Goal: Transaction & Acquisition: Purchase product/service

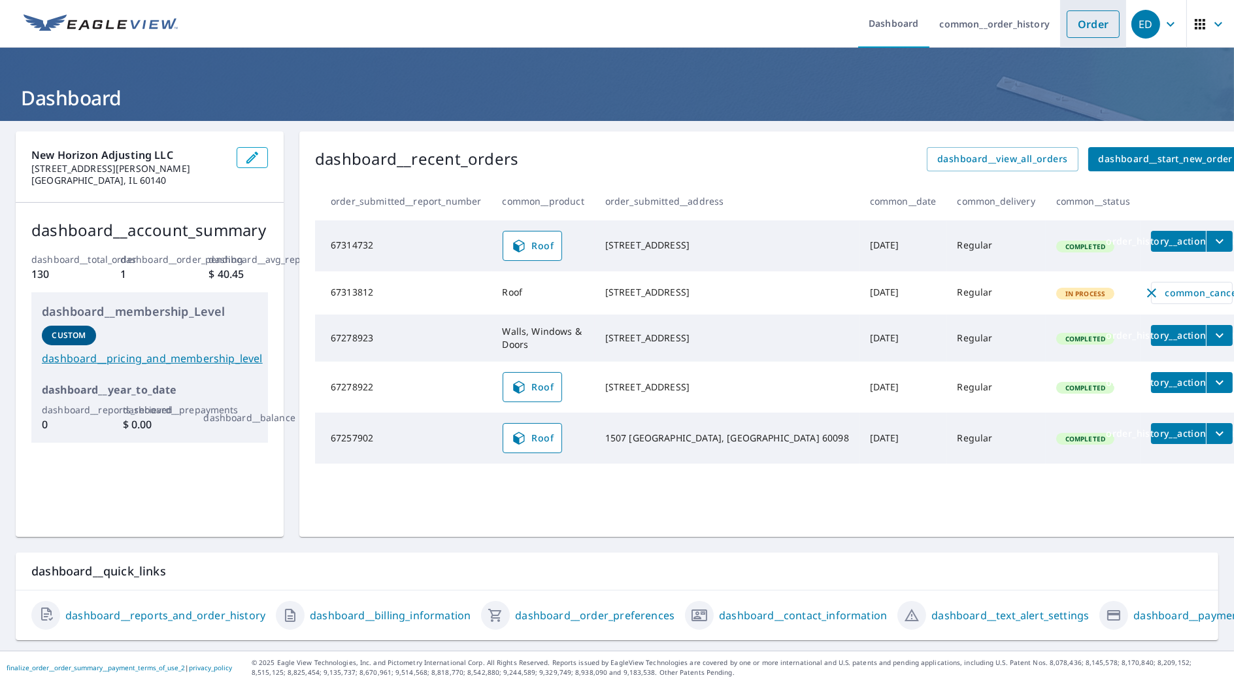
click at [1075, 22] on link "Order" at bounding box center [1093, 23] width 53 height 27
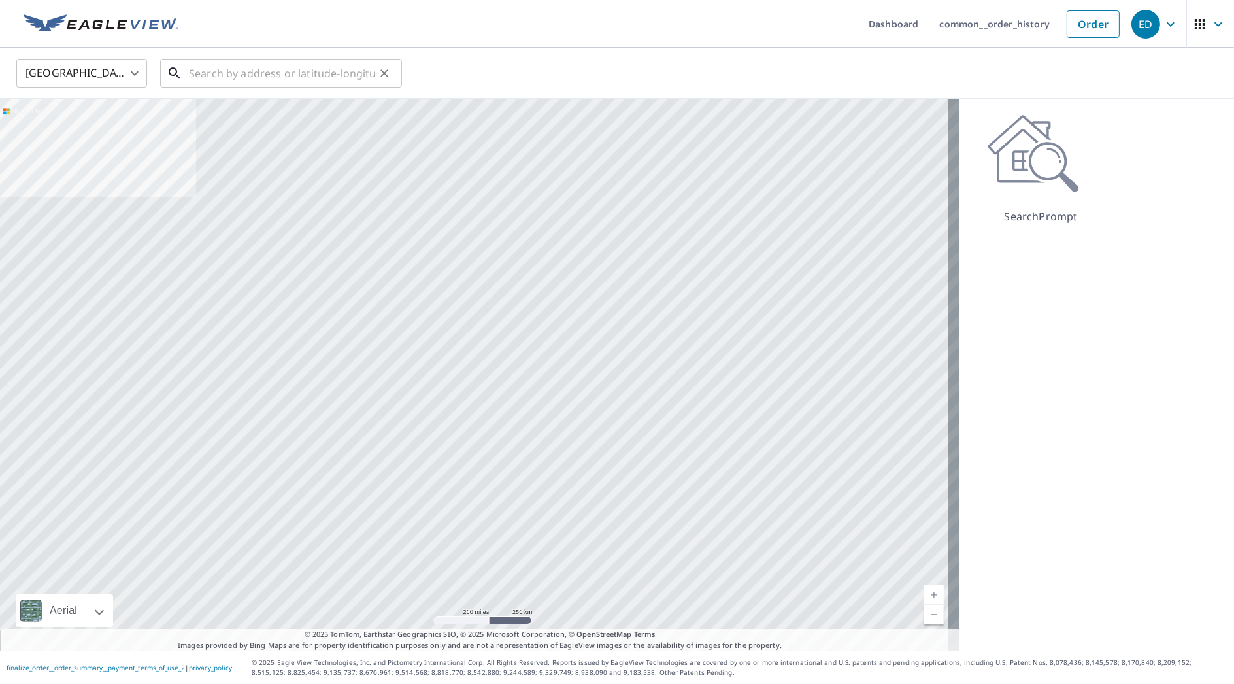
click at [329, 67] on input "text" at bounding box center [282, 73] width 186 height 37
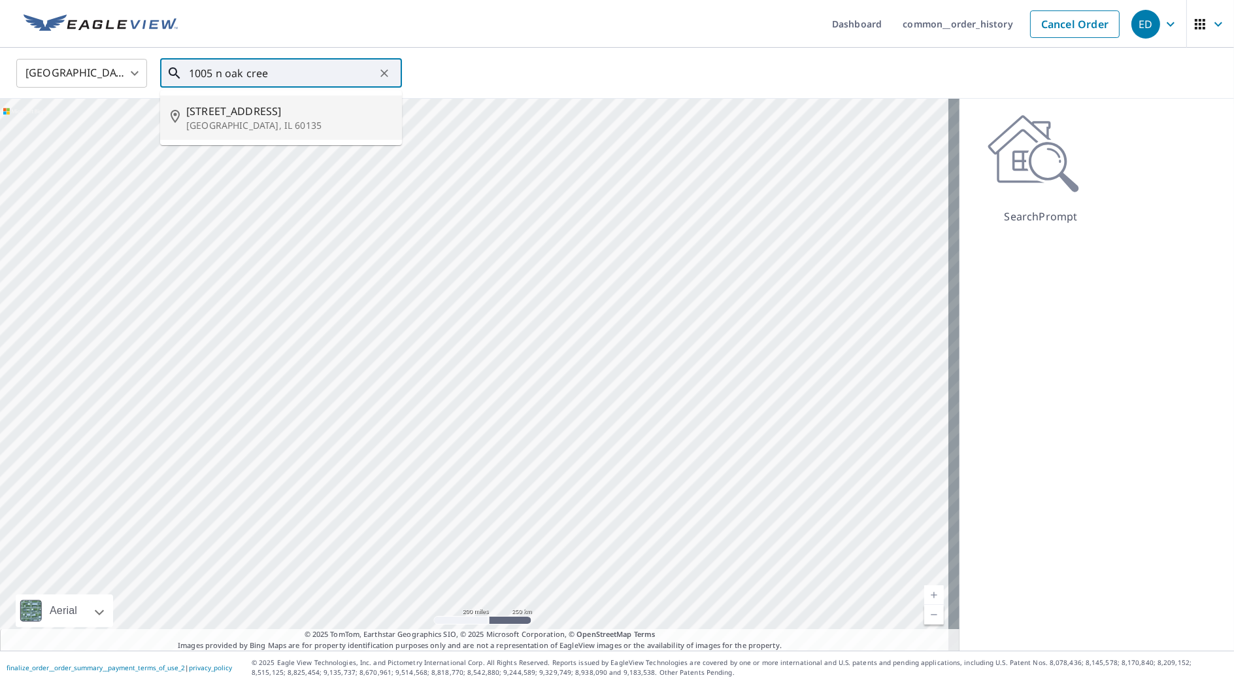
click at [229, 112] on span "[STREET_ADDRESS]" at bounding box center [288, 111] width 205 height 16
type input "[STREET_ADDRESS]"
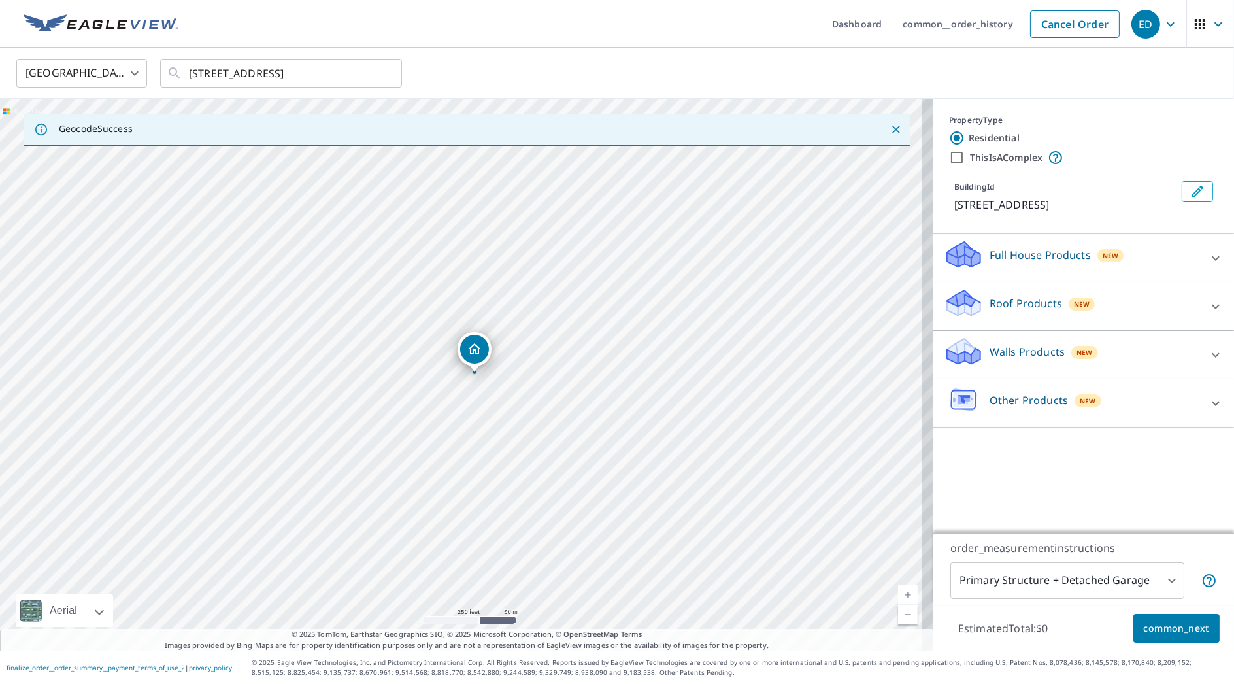
click at [998, 291] on div "Roof Products New" at bounding box center [1072, 306] width 256 height 37
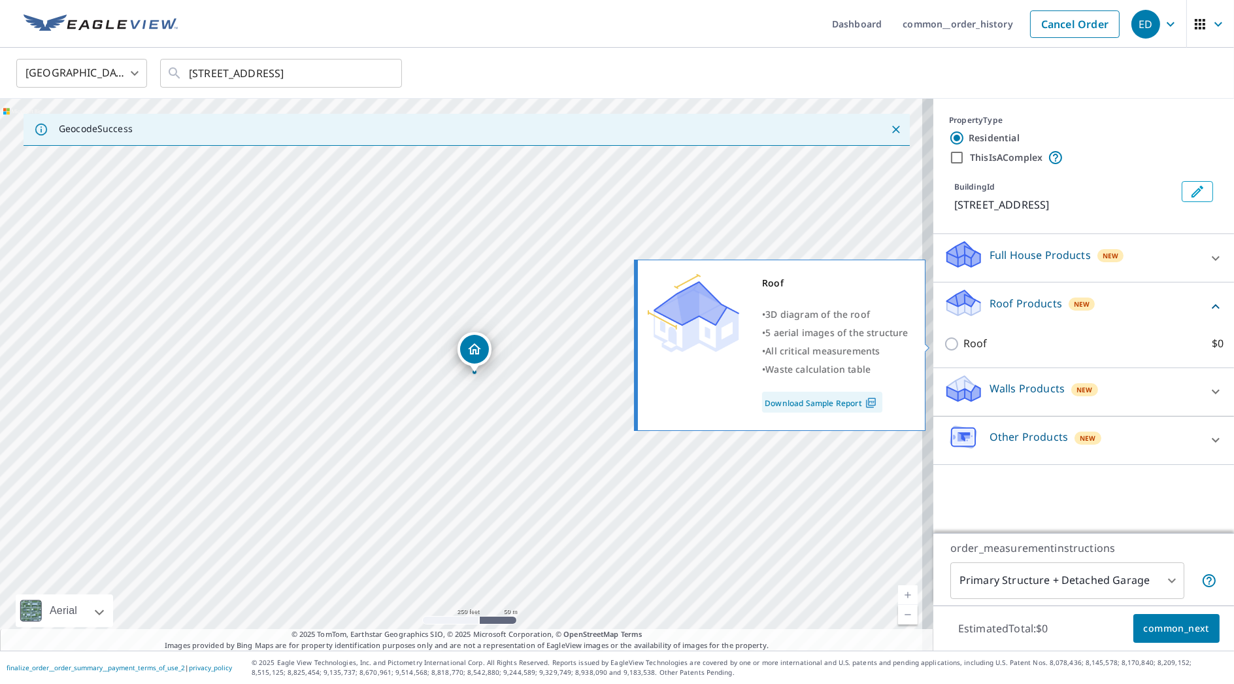
click at [979, 337] on label "Roof $0" at bounding box center [1094, 343] width 260 height 16
click at [964, 337] on input "Roof $0" at bounding box center [954, 344] width 20 height 16
checkbox input "true"
type input "3"
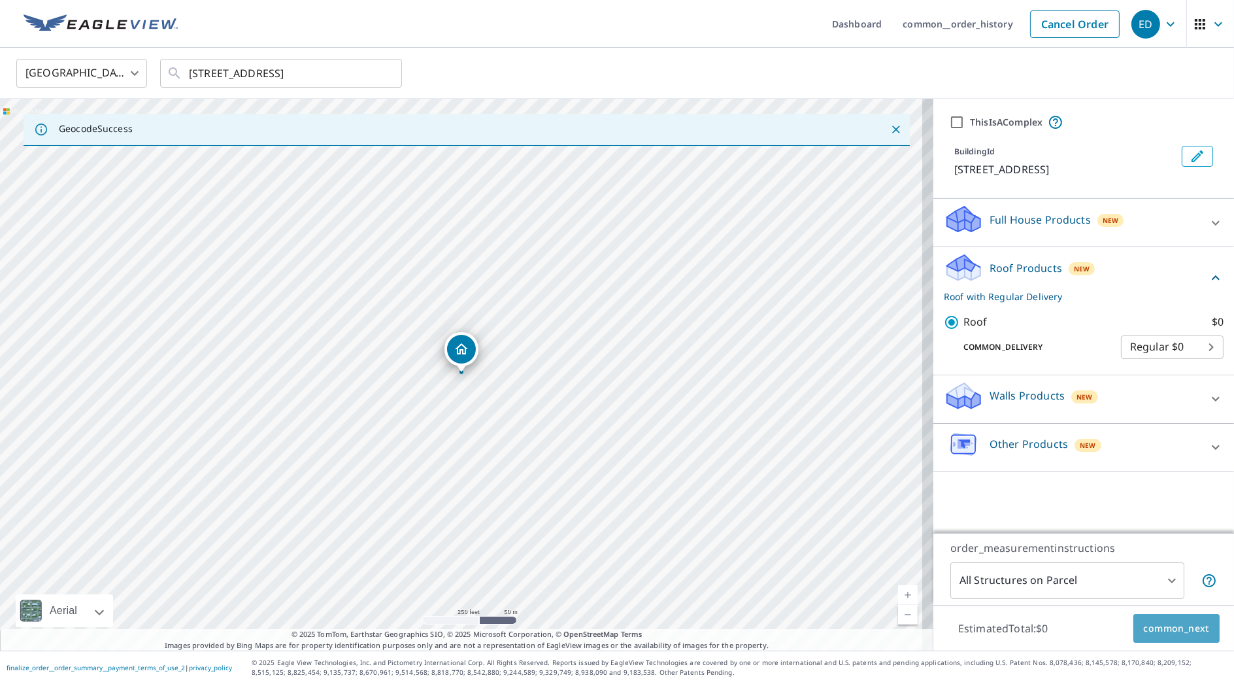
click at [1192, 624] on span "common_next" at bounding box center [1176, 628] width 65 height 16
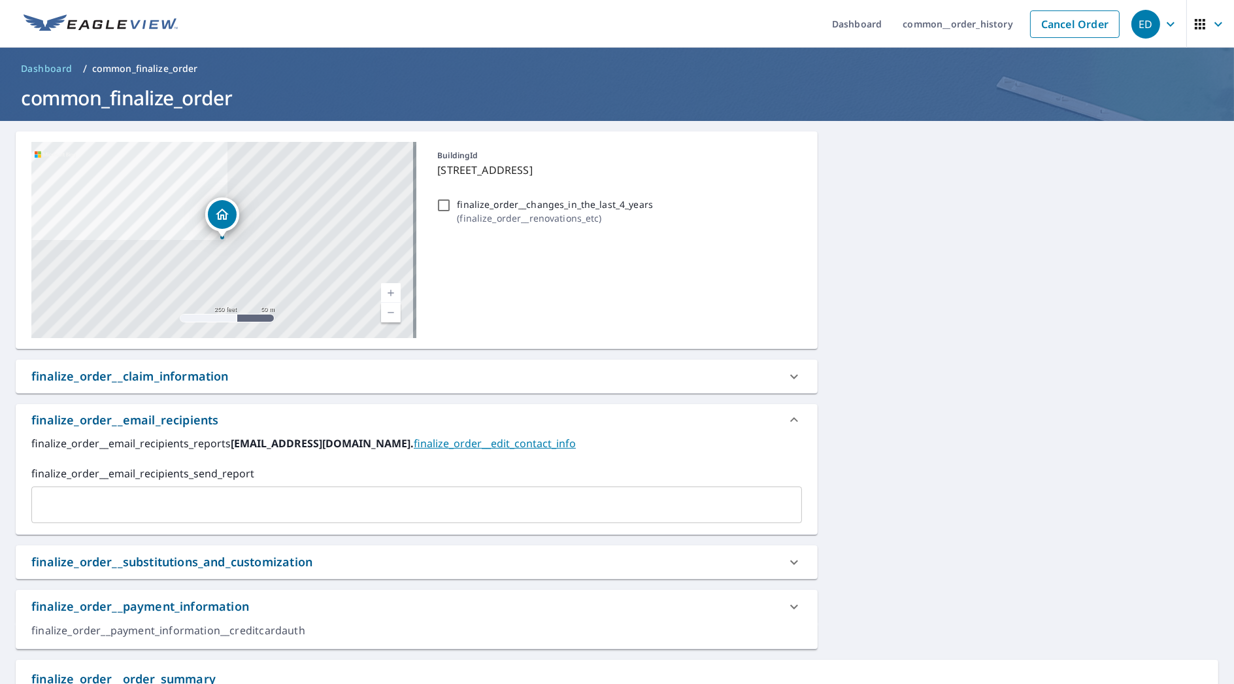
click at [45, 71] on span "Dashboard" at bounding box center [47, 68] width 52 height 13
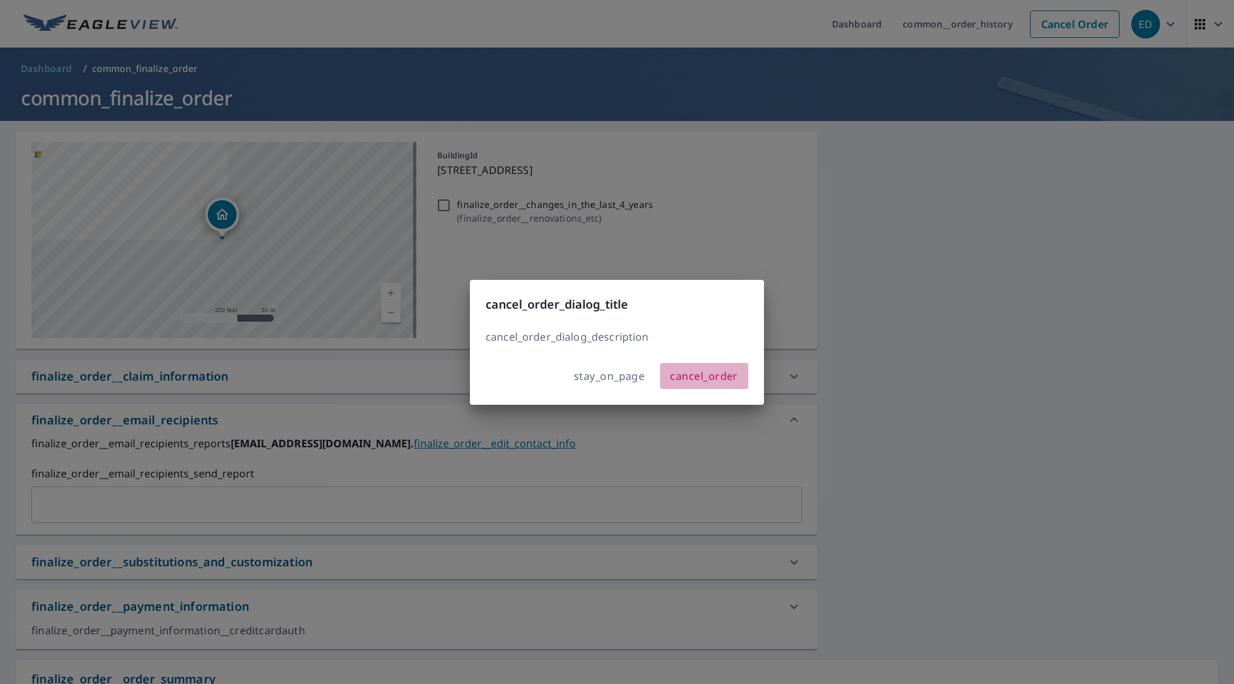
click at [688, 367] on span "cancel_order" at bounding box center [705, 376] width 68 height 18
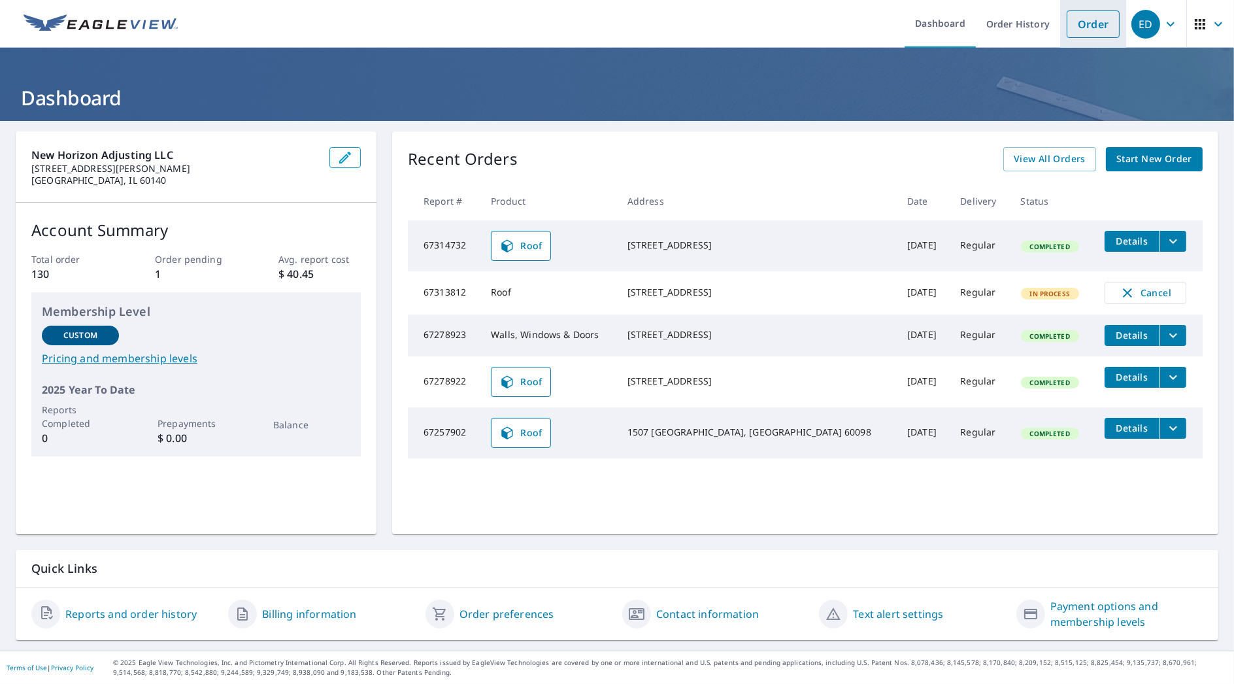
click at [1073, 22] on link "Order" at bounding box center [1093, 23] width 53 height 27
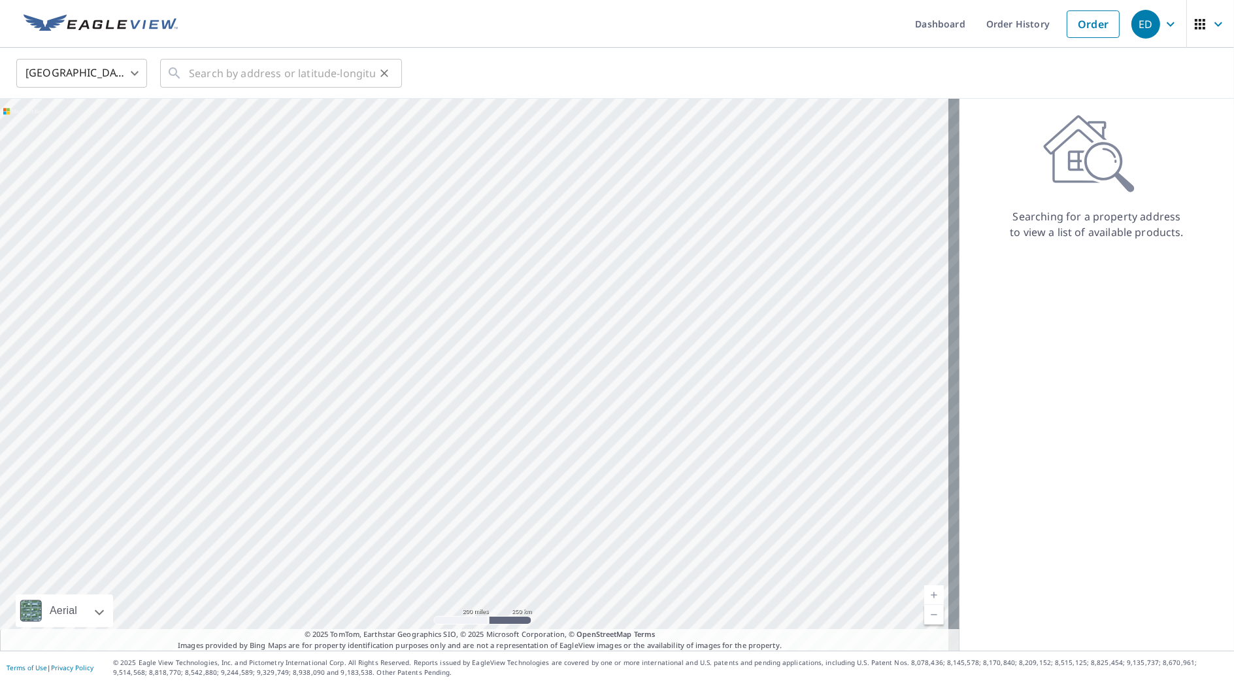
click at [387, 65] on button "Clear" at bounding box center [384, 73] width 18 height 18
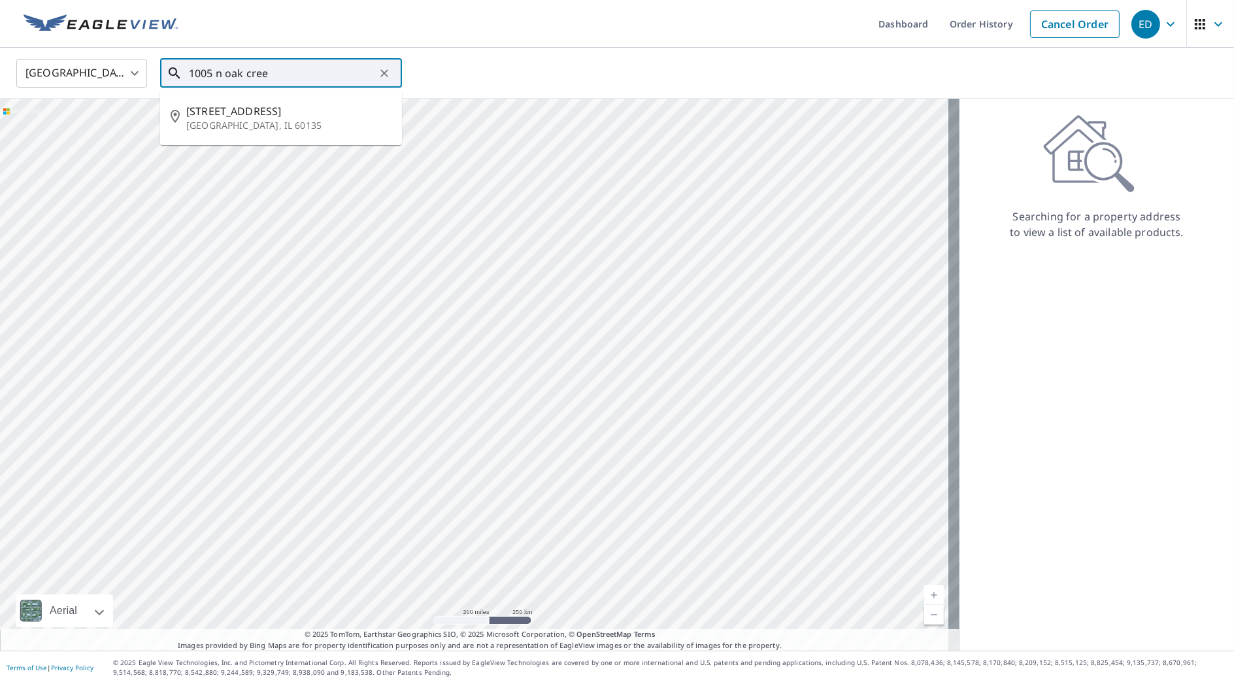
click at [257, 107] on span "[STREET_ADDRESS]" at bounding box center [288, 111] width 205 height 16
type input "[STREET_ADDRESS]"
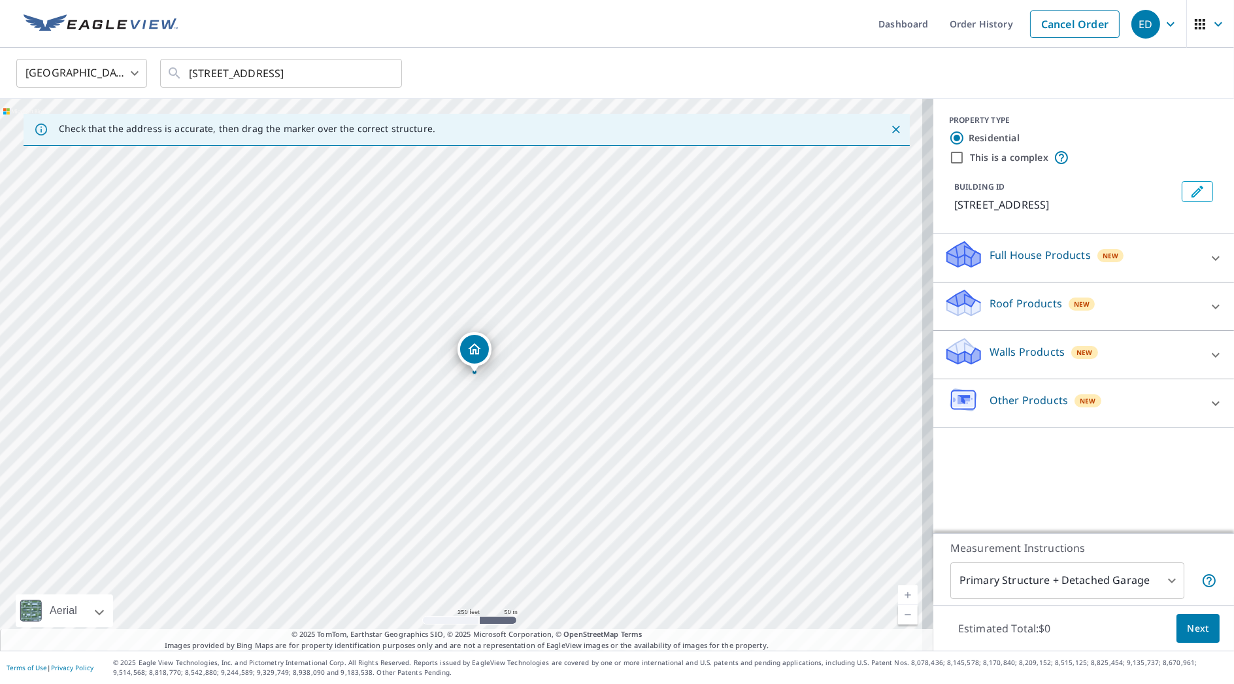
click at [1024, 299] on p "Roof Products" at bounding box center [1026, 303] width 73 height 16
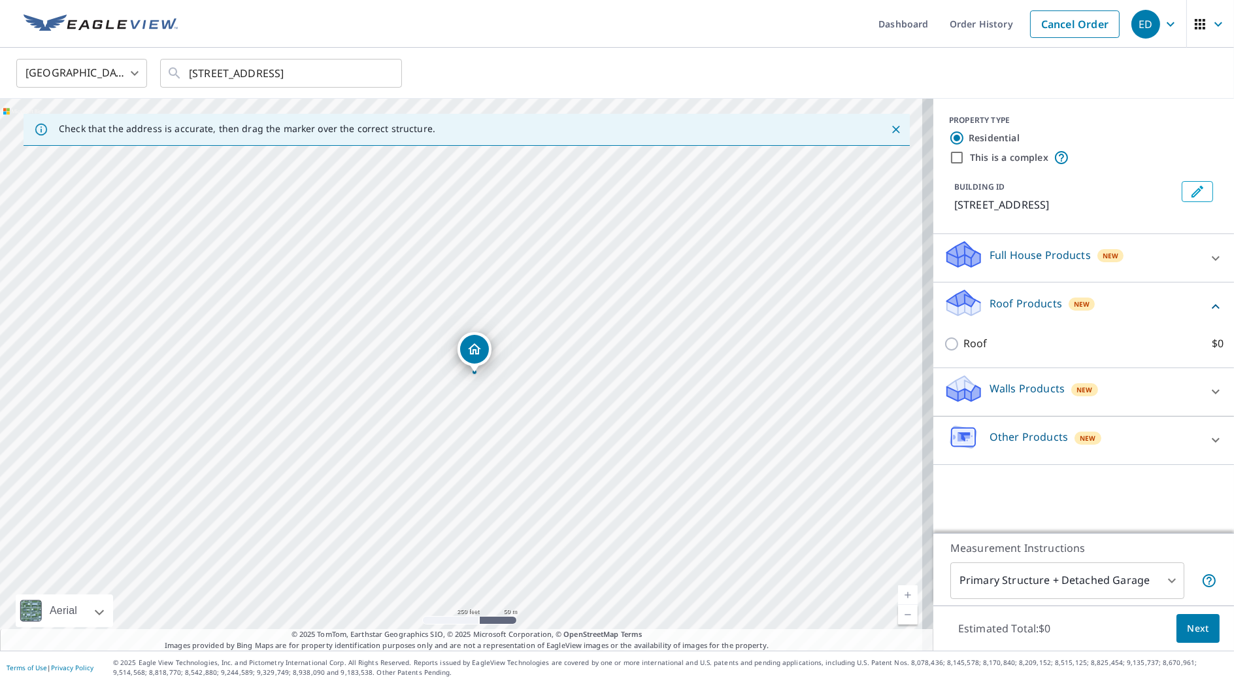
click at [982, 328] on div "Roof $0" at bounding box center [1084, 343] width 280 height 37
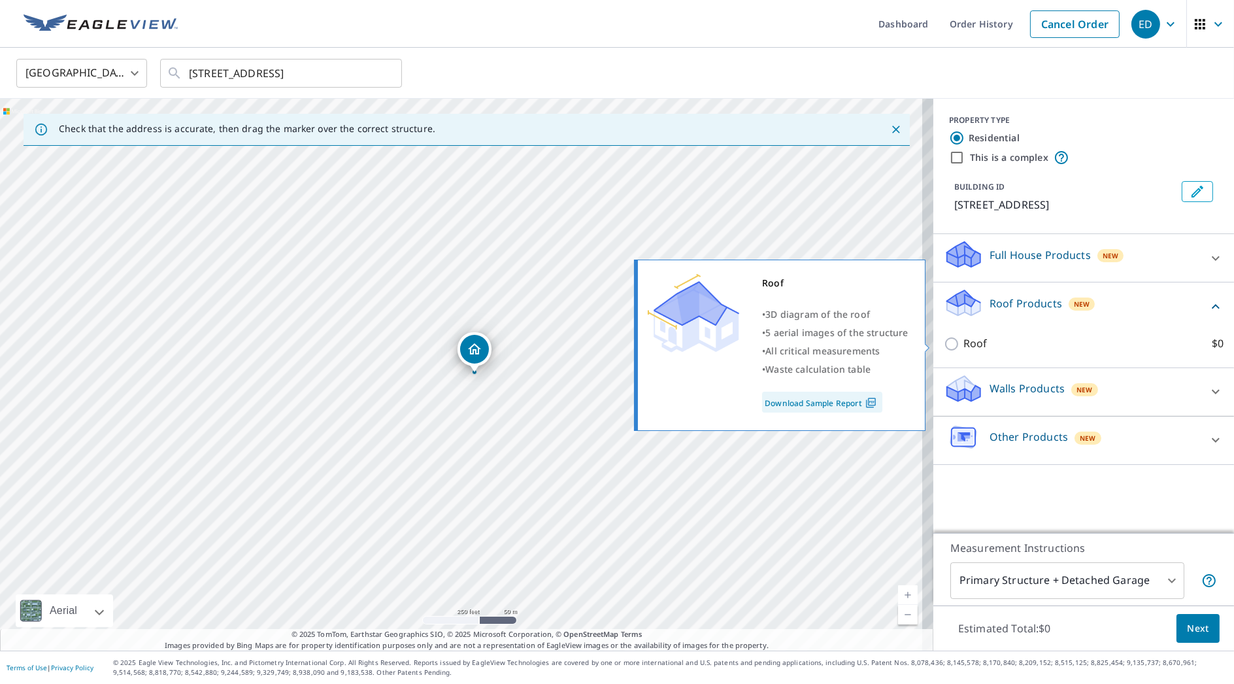
click at [969, 335] on p "Roof" at bounding box center [976, 343] width 24 height 16
click at [964, 336] on input "Roof $0" at bounding box center [954, 344] width 20 height 16
checkbox input "true"
type input "3"
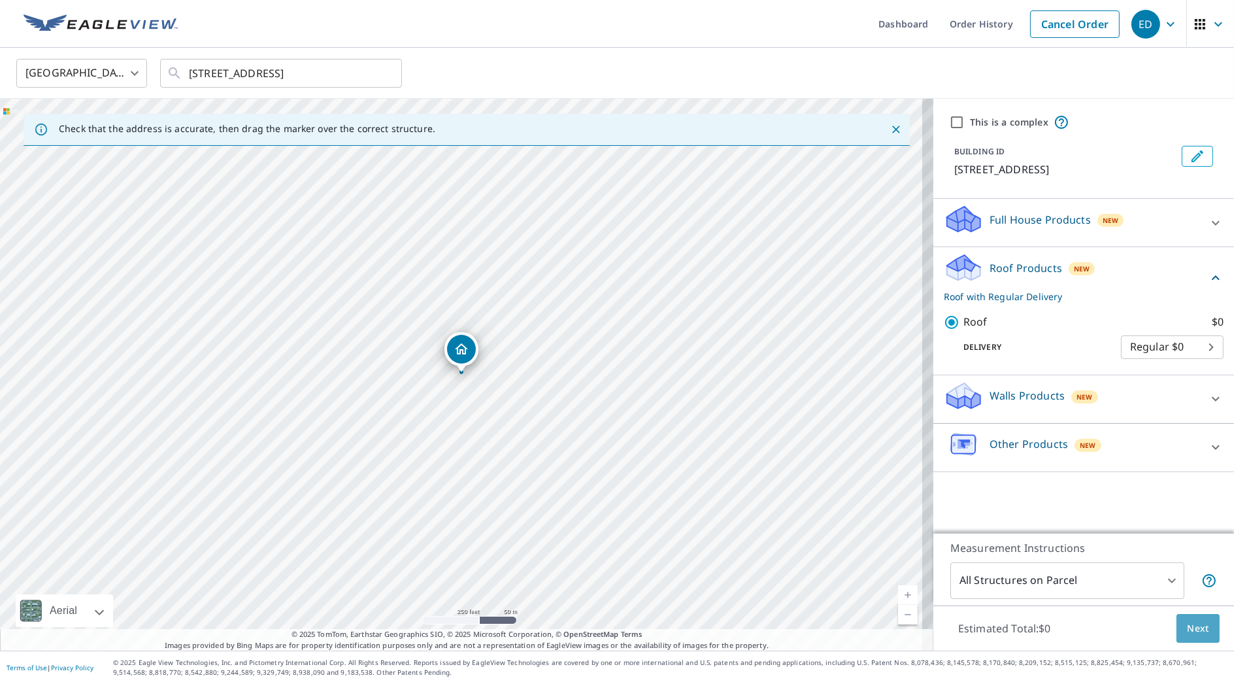
click at [1187, 631] on span "Next" at bounding box center [1198, 628] width 22 height 16
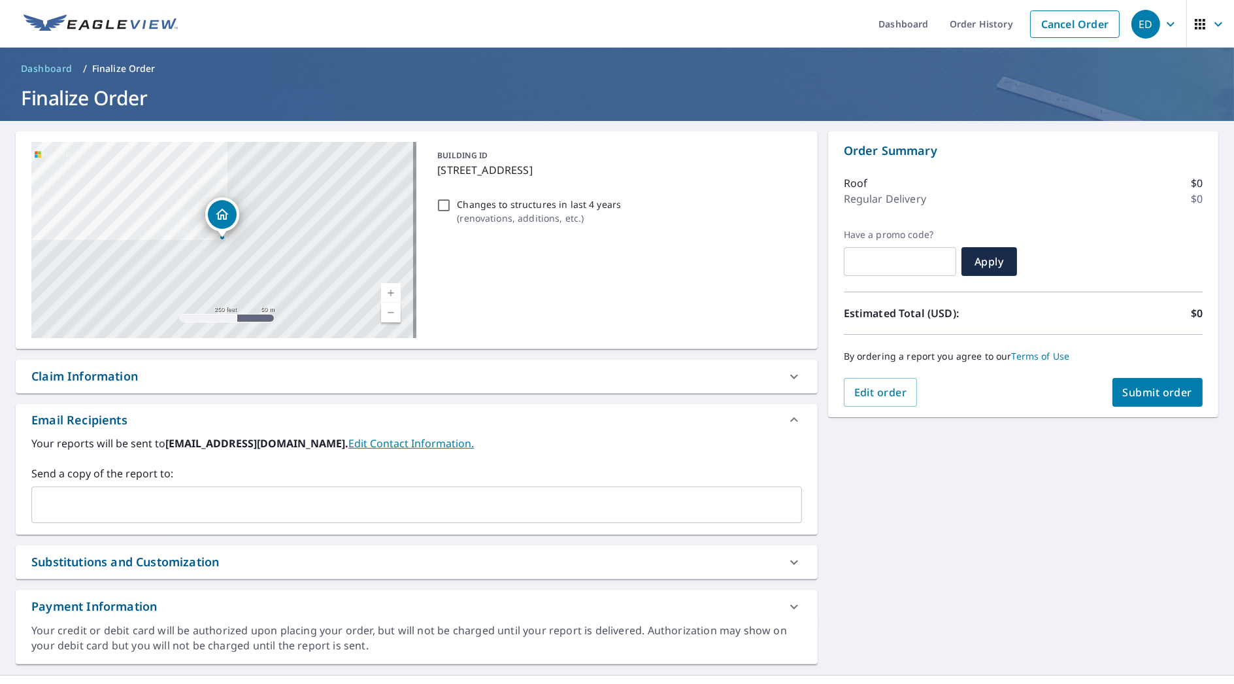
click at [404, 515] on input "text" at bounding box center [406, 504] width 739 height 25
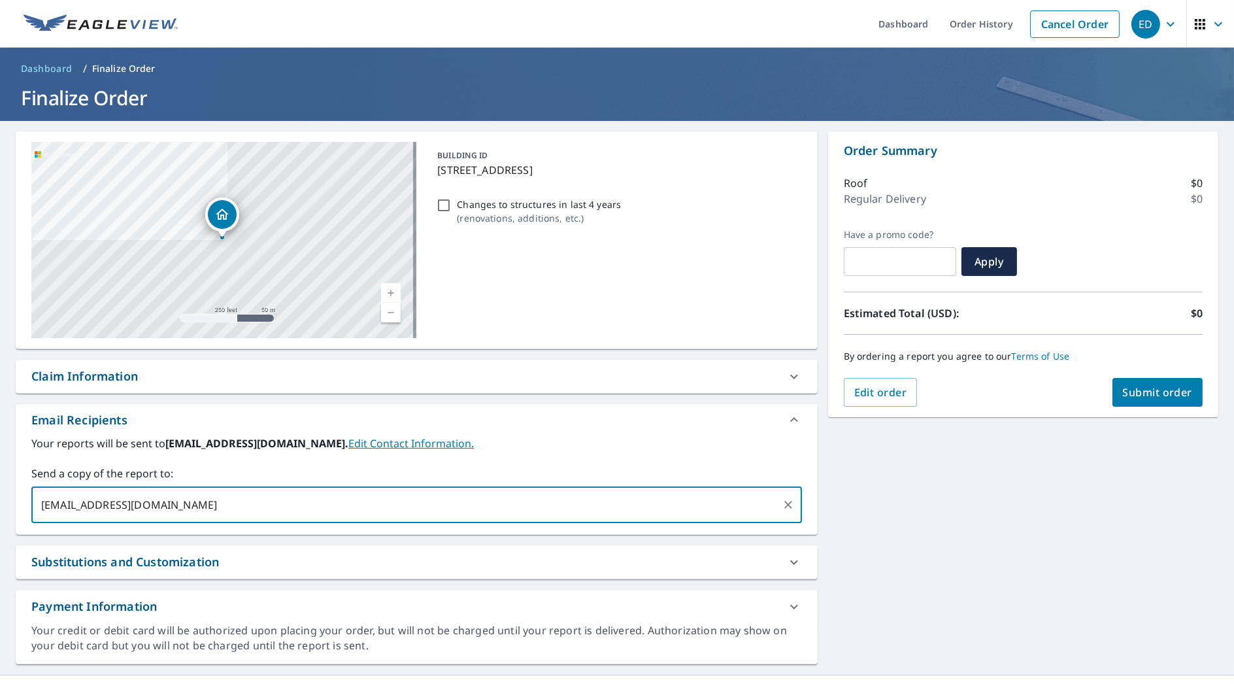
type input "4.sashavm@gmail.com"
type input "madadjusting"
type input "madadjustingllc@gmial.com"
type input "madadjustingllc@gmail.com"
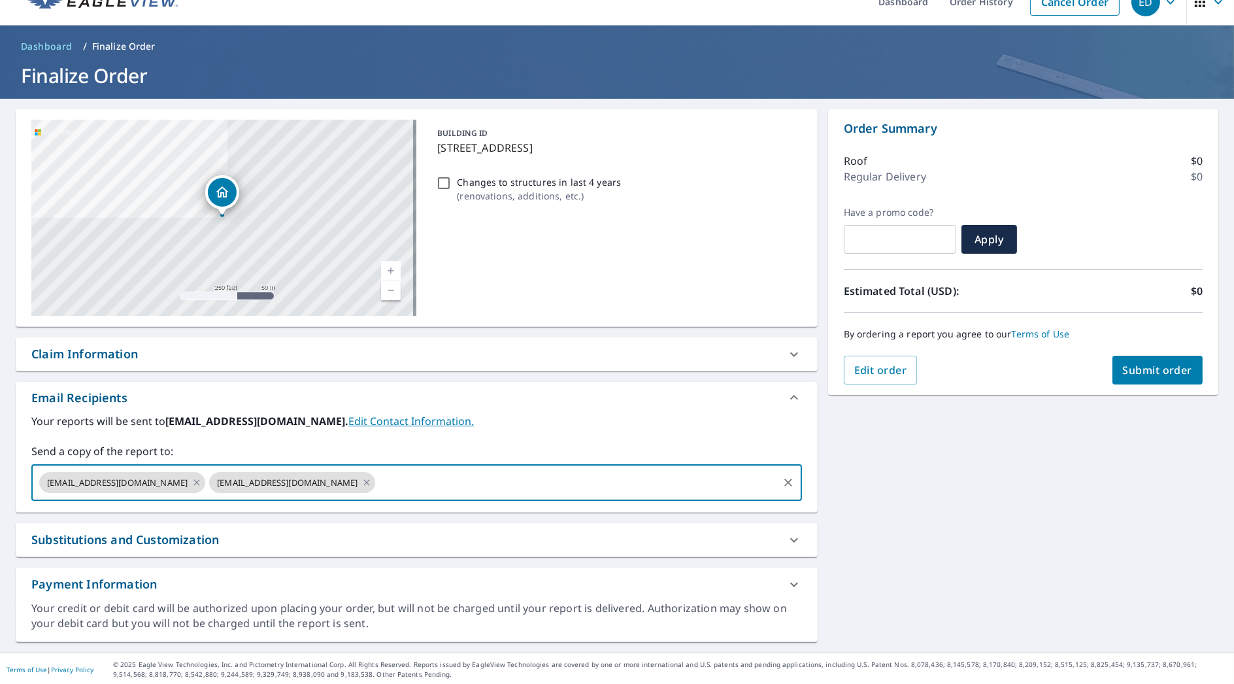
drag, startPoint x: 1159, startPoint y: 349, endPoint x: 1155, endPoint y: 358, distance: 10.0
click at [1159, 349] on div "By ordering a report you agree to our Terms of Use" at bounding box center [1023, 333] width 359 height 43
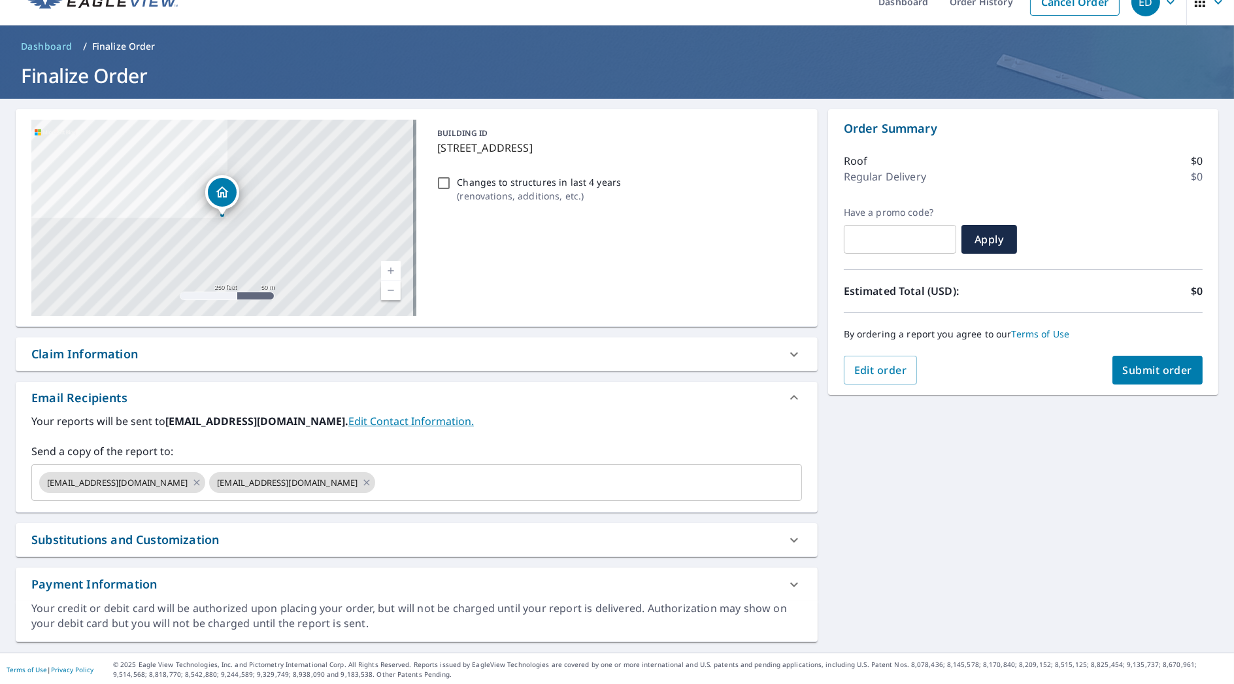
click at [1148, 367] on span "Submit order" at bounding box center [1158, 370] width 70 height 14
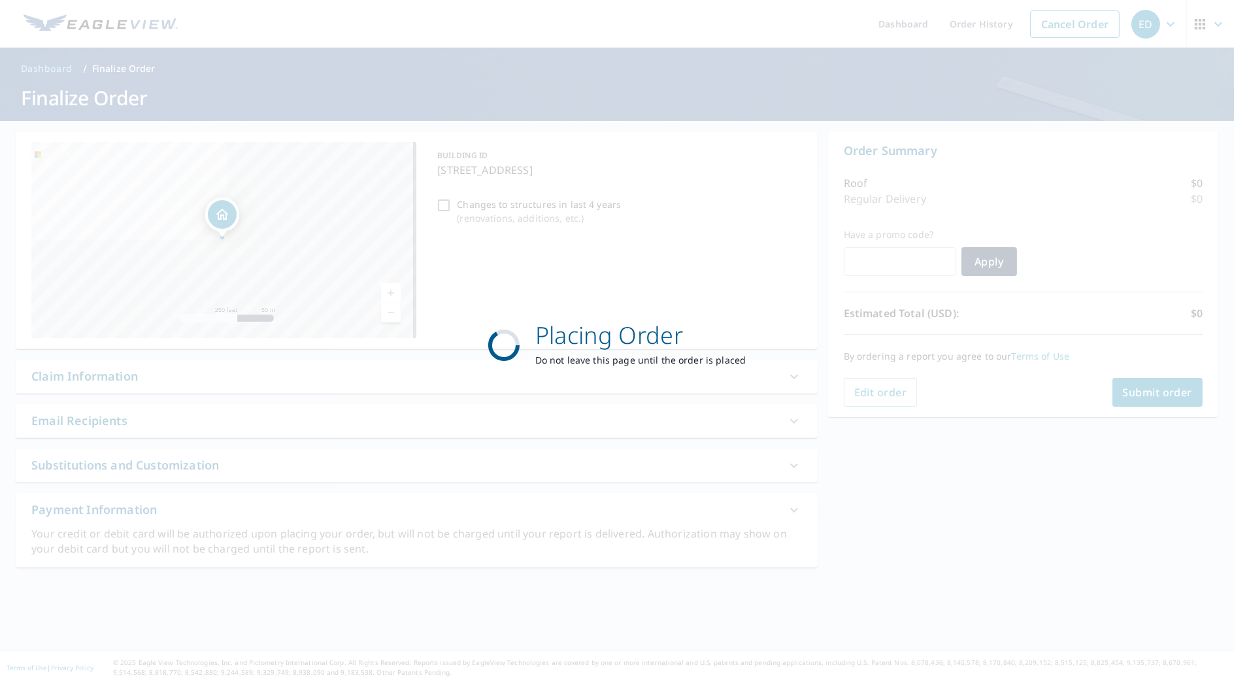
scroll to position [0, 0]
